Goal: Transaction & Acquisition: Purchase product/service

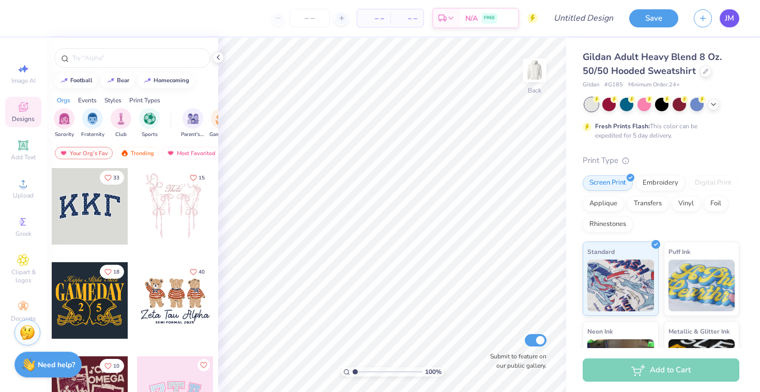
click at [729, 20] on span "JM" at bounding box center [728, 18] width 9 height 12
click at [717, 105] on div at bounding box center [712, 103] width 11 height 11
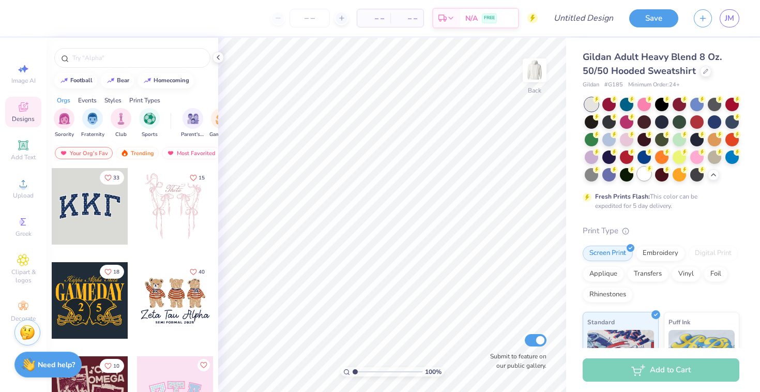
click at [645, 173] on div at bounding box center [643, 173] width 13 height 13
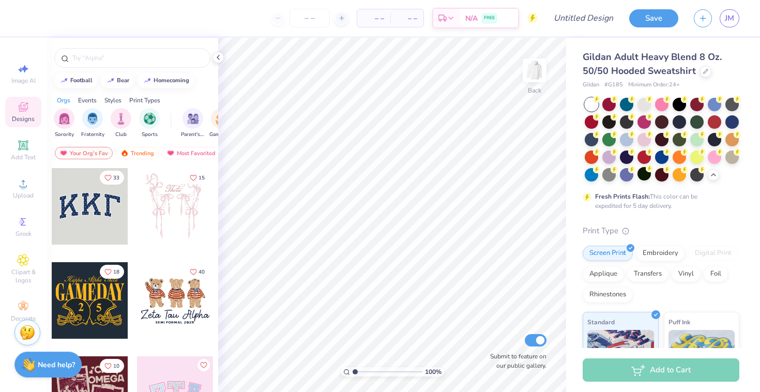
click at [720, 176] on div at bounding box center [661, 140] width 154 height 84
click at [643, 105] on div at bounding box center [643, 103] width 13 height 13
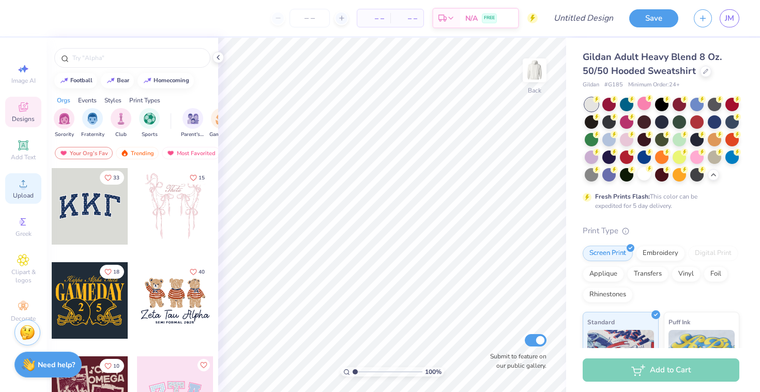
click at [32, 187] on div "Upload" at bounding box center [23, 188] width 36 height 30
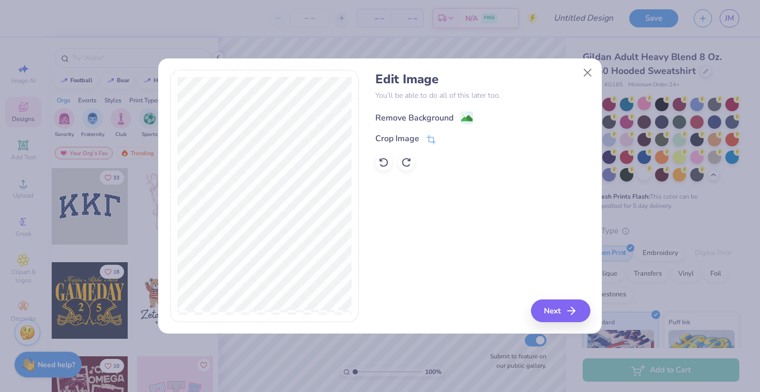
click at [432, 111] on div "Remove Background" at bounding box center [424, 117] width 98 height 13
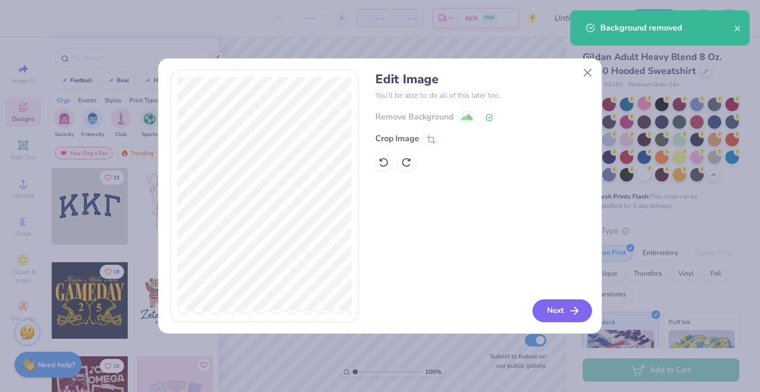
click at [560, 308] on button "Next" at bounding box center [561, 310] width 59 height 23
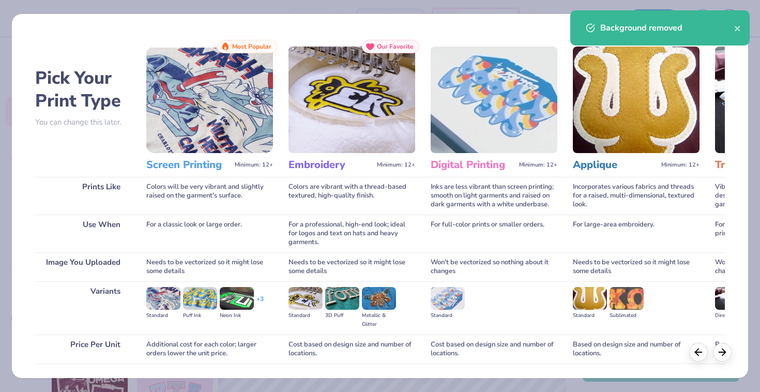
scroll to position [72, 0]
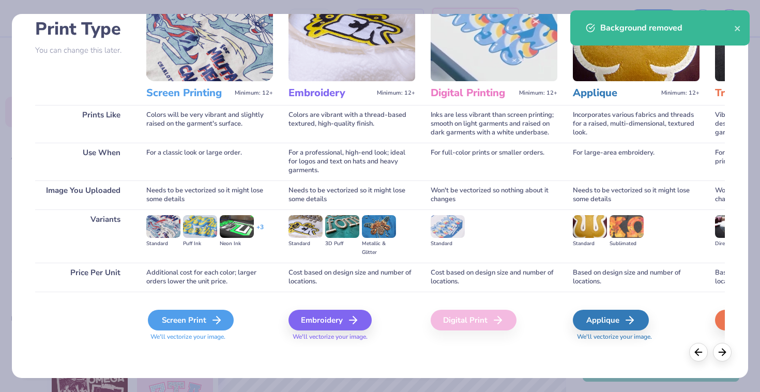
click at [217, 320] on line at bounding box center [216, 320] width 7 height 0
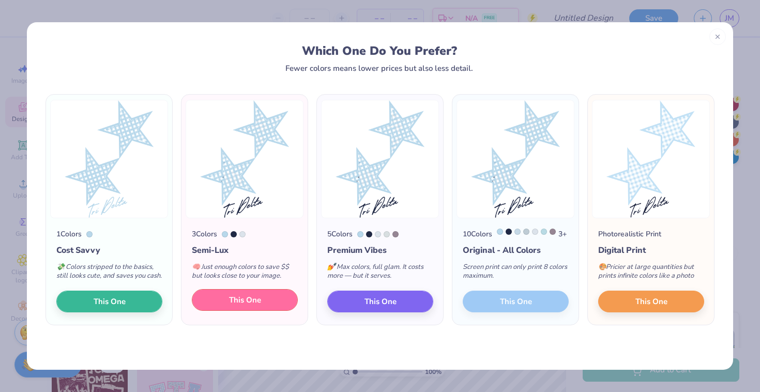
click at [275, 311] on button "This One" at bounding box center [245, 300] width 106 height 22
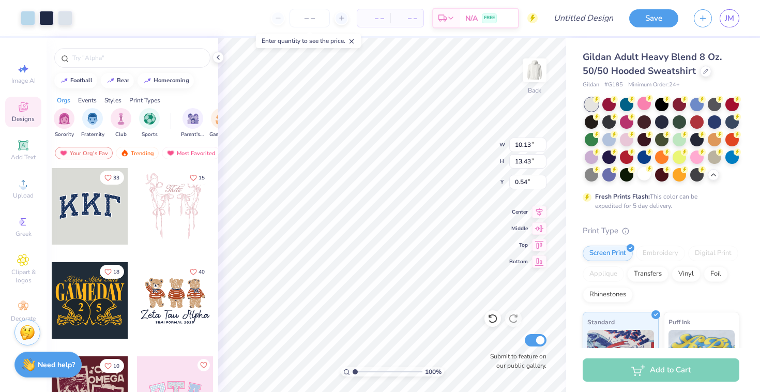
type input "1.68"
type input "2.23"
type input "4.27"
type input "5.67"
type input "1.22"
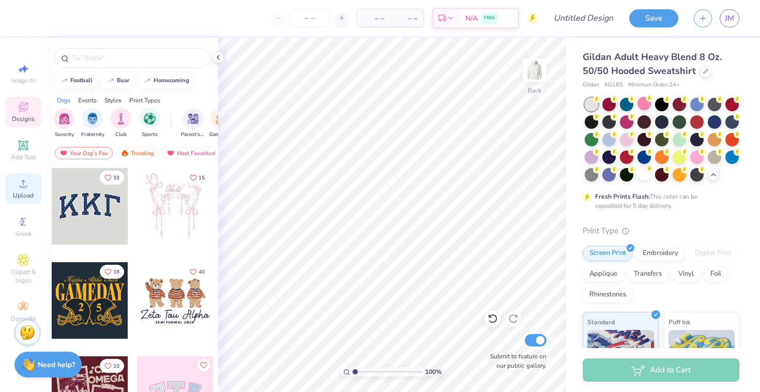
click at [23, 177] on icon at bounding box center [23, 183] width 12 height 12
click at [29, 192] on span "Upload" at bounding box center [23, 195] width 21 height 8
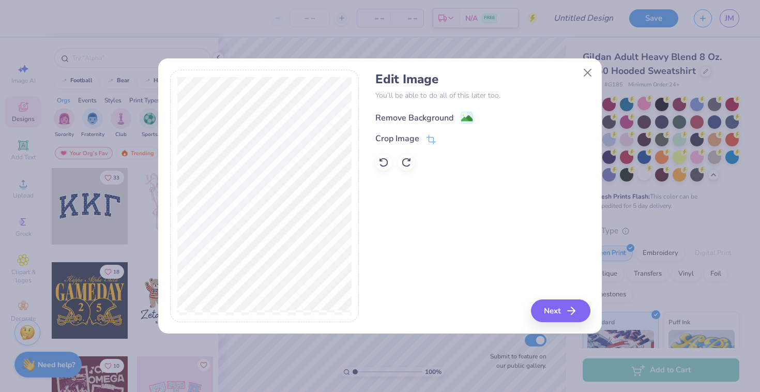
click at [457, 113] on div "Remove Background" at bounding box center [424, 117] width 98 height 13
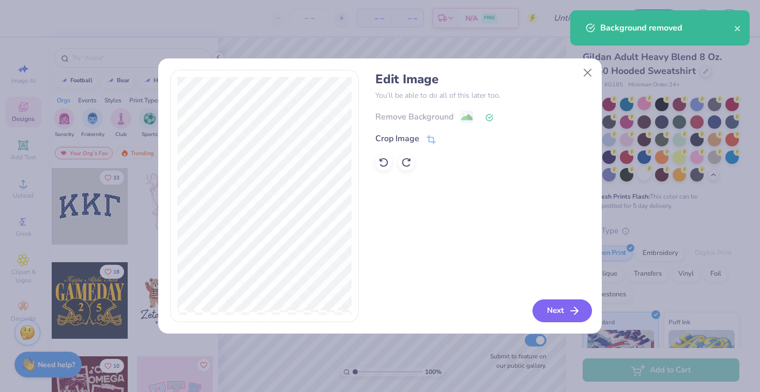
click at [555, 308] on button "Next" at bounding box center [561, 310] width 59 height 23
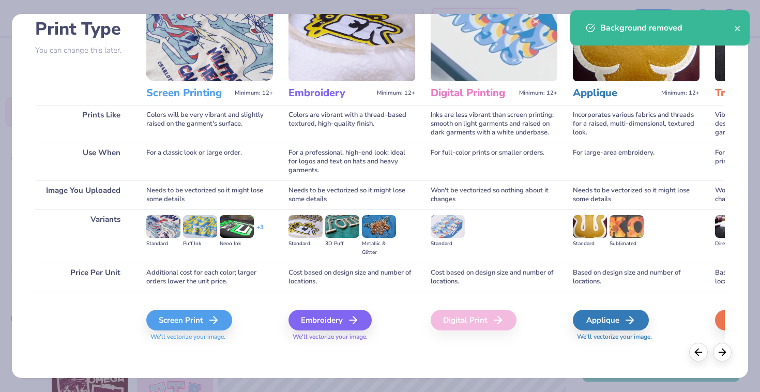
click at [219, 332] on span "We'll vectorize your image." at bounding box center [209, 336] width 127 height 9
click at [219, 314] on icon at bounding box center [216, 320] width 12 height 12
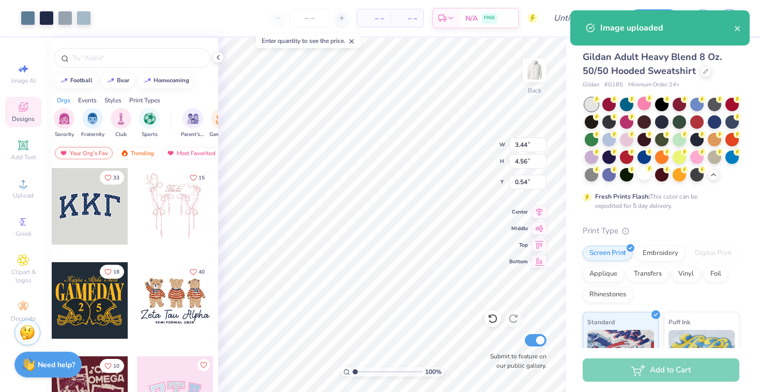
type input "3.44"
type input "4.56"
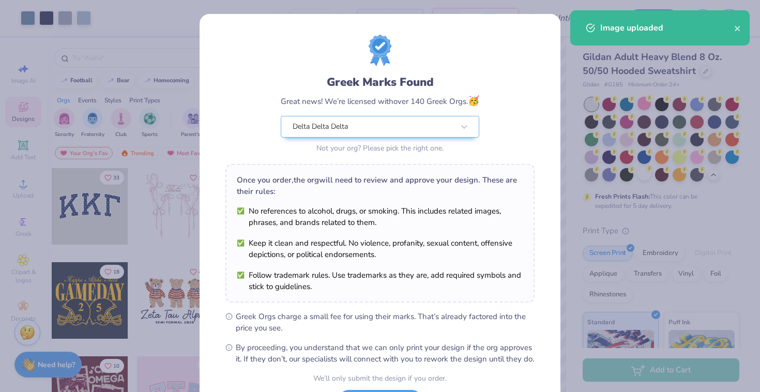
click at [442, 168] on body "Art colors – – Per Item – – Total Est. Delivery N/A FREE Design Title Save JM I…" at bounding box center [380, 196] width 760 height 392
type input "2.69"
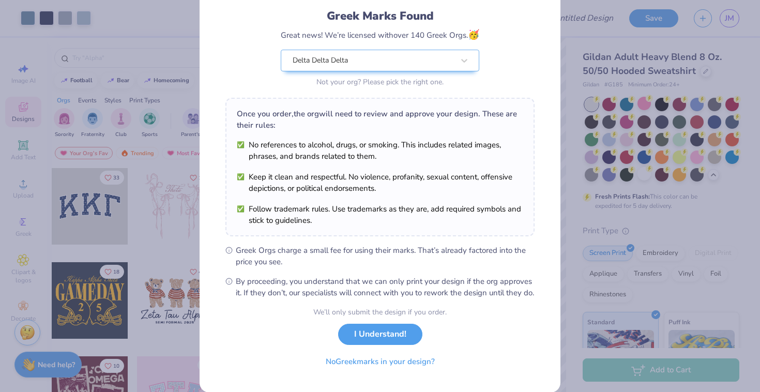
scroll to position [92, 0]
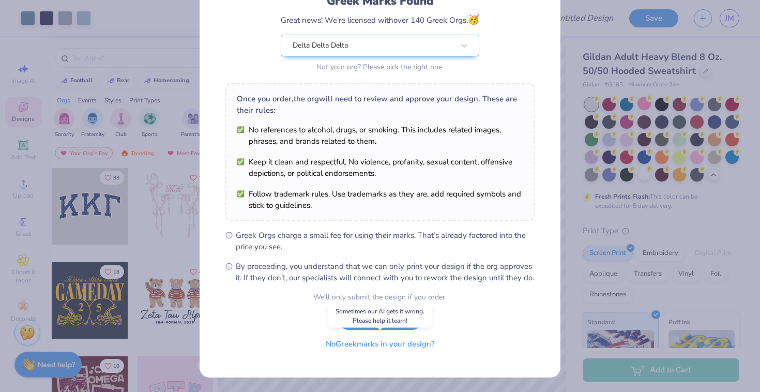
click at [413, 344] on button "No Greek marks in your design?" at bounding box center [380, 343] width 127 height 21
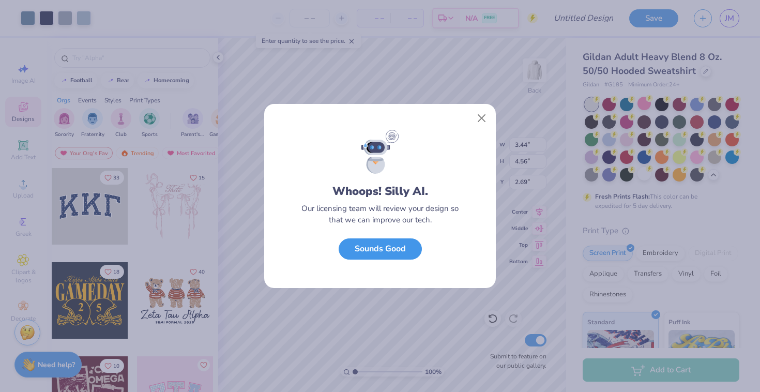
click at [410, 244] on button "Sounds Good" at bounding box center [379, 248] width 83 height 21
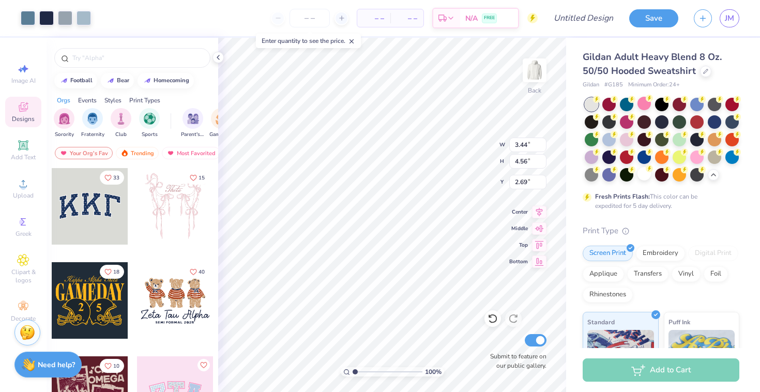
type input "5.31"
type input "7.04"
type input "1.61"
type input "0.94"
type input "4.18"
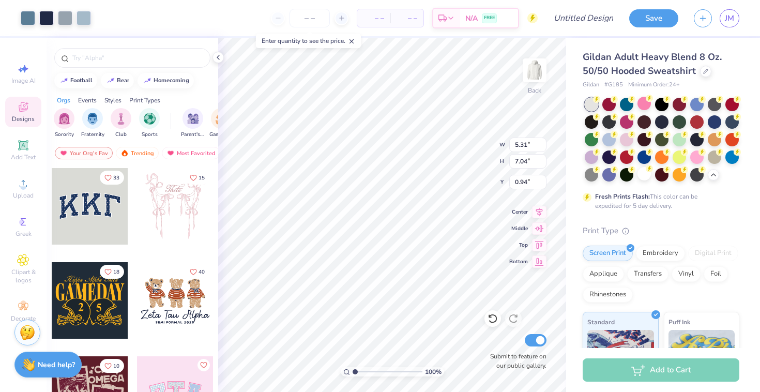
type input "5.54"
type input "1.71"
click at [536, 82] on img at bounding box center [534, 70] width 41 height 41
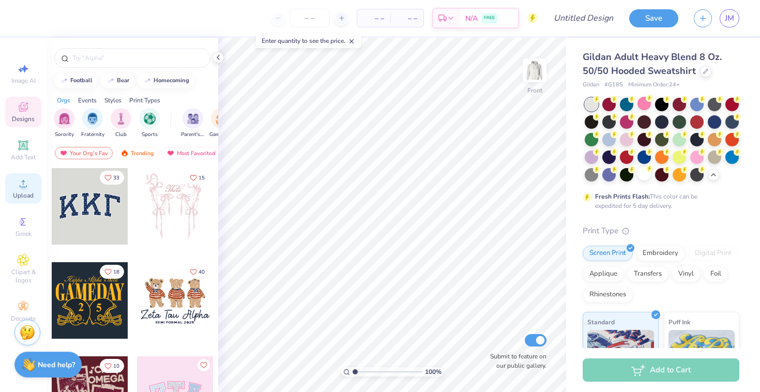
click at [29, 175] on div "Upload" at bounding box center [23, 188] width 36 height 30
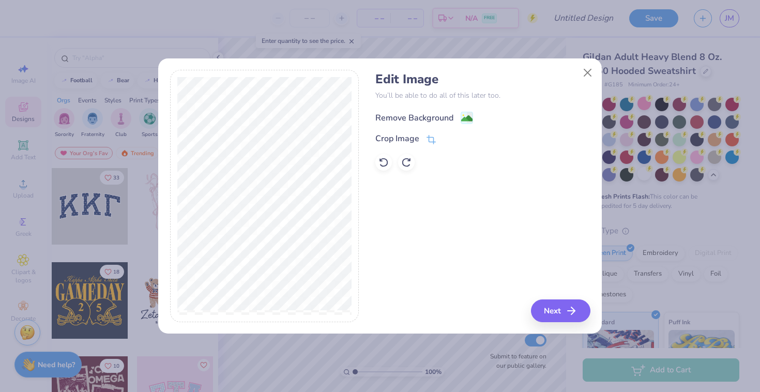
click at [466, 121] on image at bounding box center [466, 118] width 11 height 11
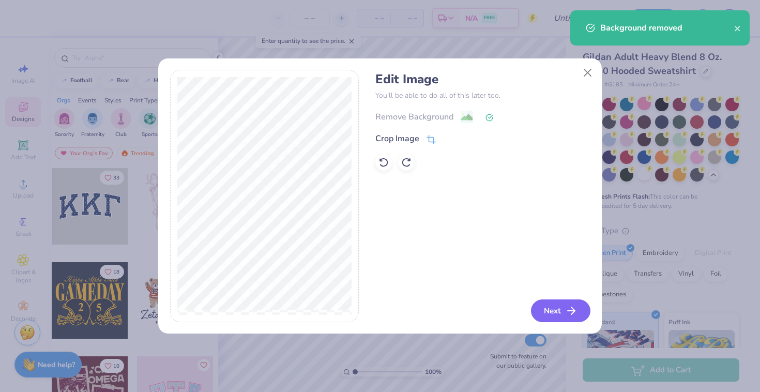
click at [565, 309] on button "Next" at bounding box center [560, 310] width 59 height 23
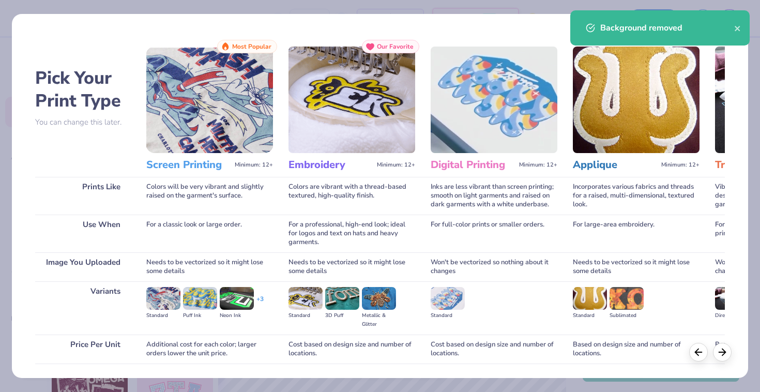
scroll to position [72, 0]
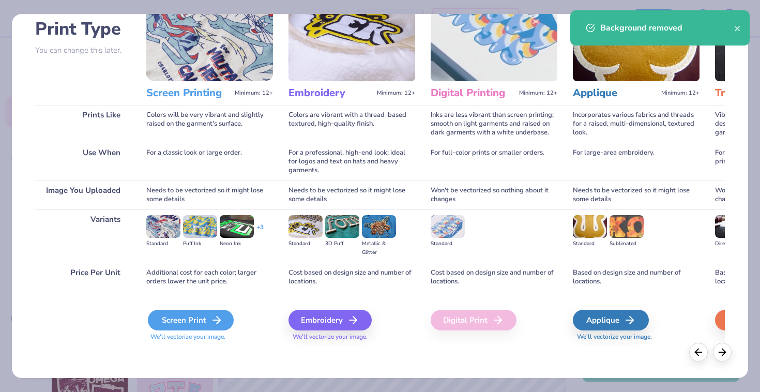
click at [208, 323] on div "Screen Print" at bounding box center [191, 319] width 86 height 21
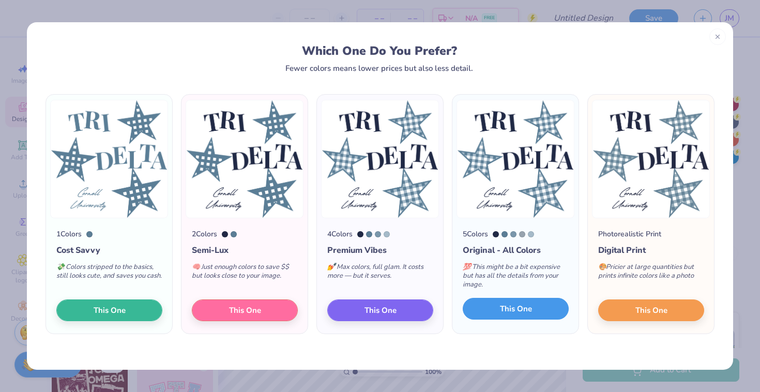
click at [554, 304] on button "This One" at bounding box center [515, 309] width 106 height 22
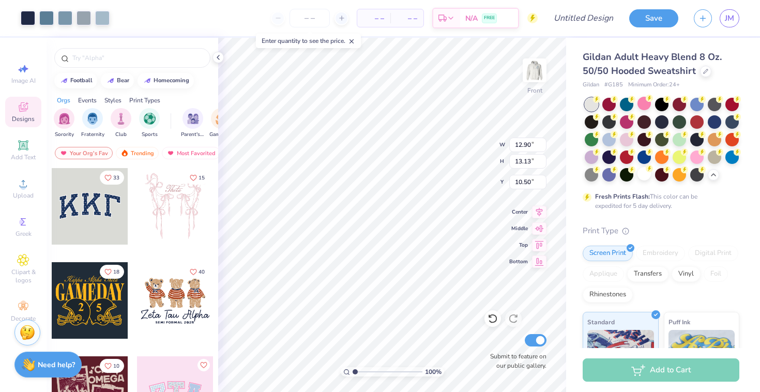
type input "12.90"
type input "13.13"
type input "6.00"
click at [532, 72] on img at bounding box center [534, 70] width 41 height 41
click at [532, 72] on img at bounding box center [534, 70] width 21 height 21
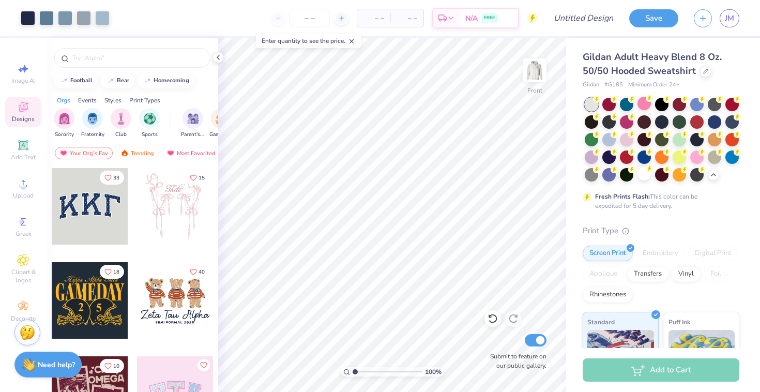
click at [532, 72] on img at bounding box center [534, 70] width 21 height 21
click at [527, 71] on img at bounding box center [534, 70] width 41 height 41
click at [528, 72] on img at bounding box center [534, 70] width 41 height 41
click at [542, 76] on img at bounding box center [534, 70] width 41 height 41
